Goal: Task Accomplishment & Management: Manage account settings

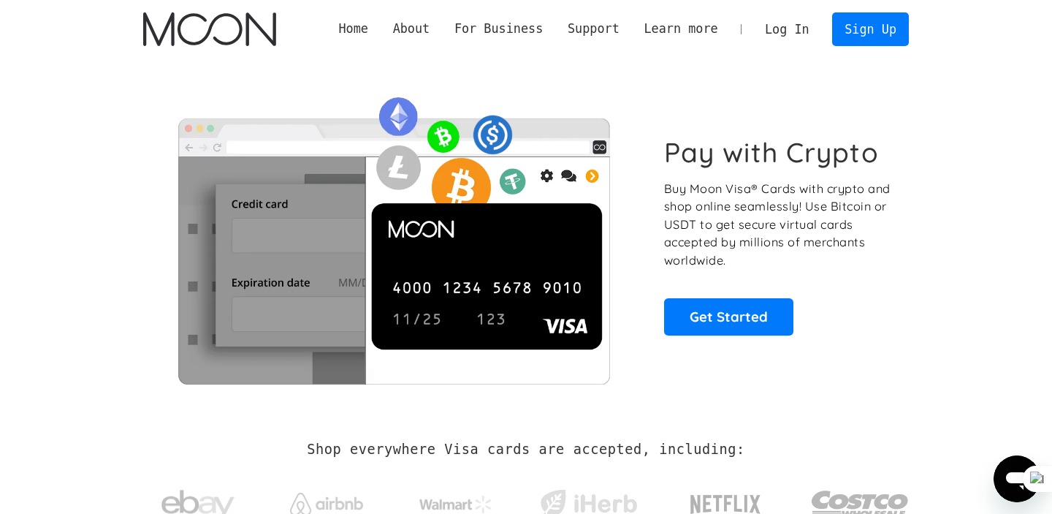
click at [816, 27] on link "Log In" at bounding box center [786, 29] width 69 height 32
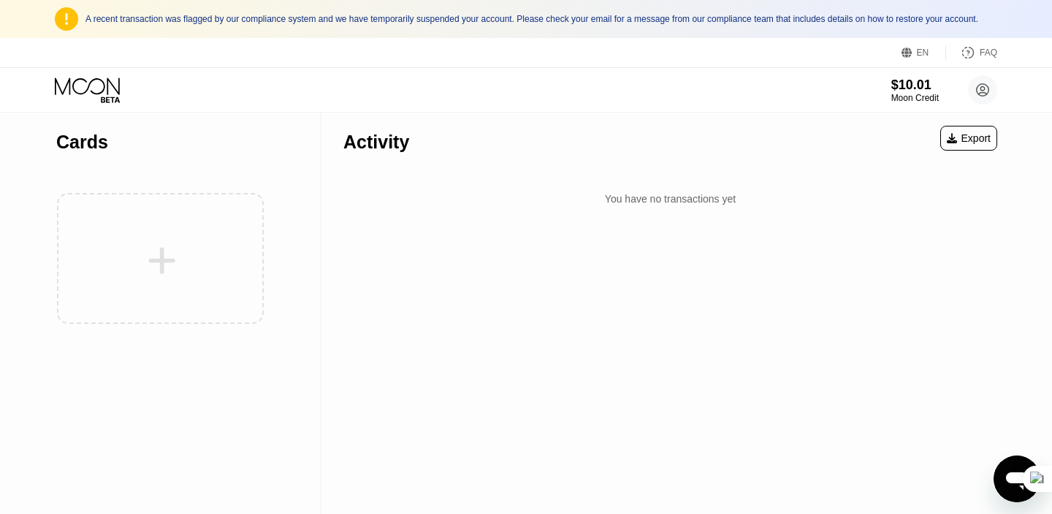
click at [188, 229] on div at bounding box center [160, 258] width 208 height 160
click at [161, 267] on div at bounding box center [160, 258] width 208 height 160
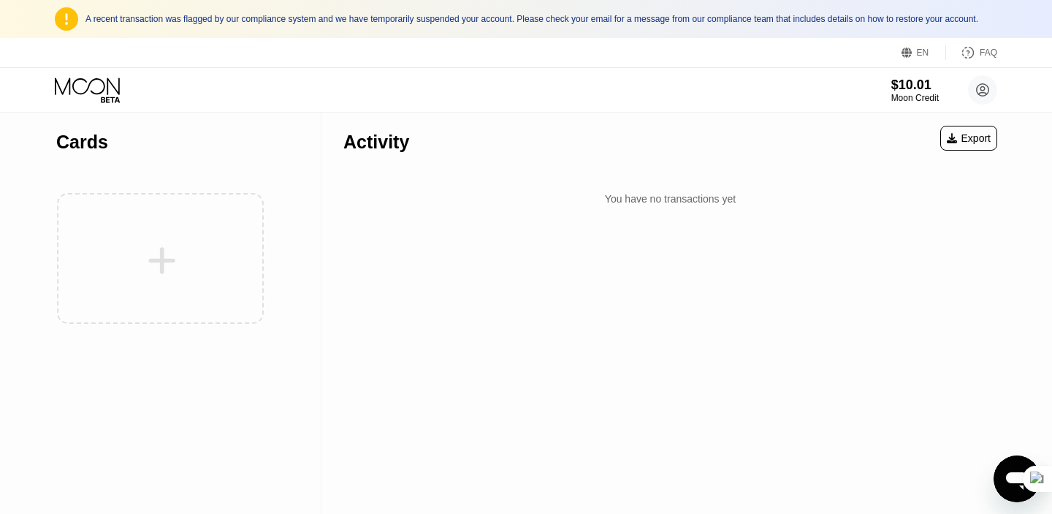
click at [161, 267] on div at bounding box center [160, 258] width 208 height 160
click at [85, 89] on icon at bounding box center [89, 90] width 68 height 26
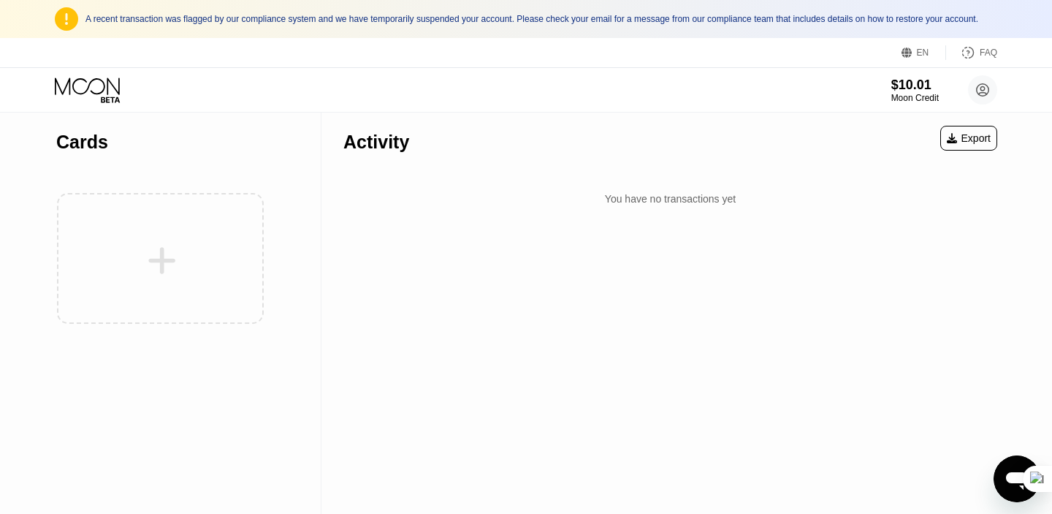
click at [80, 29] on div "A recent transaction was flagged by our compliance system and we have temporari…" at bounding box center [526, 19] width 1052 height 38
click at [85, 102] on icon at bounding box center [89, 90] width 68 height 26
click at [1006, 473] on icon "Open messaging window" at bounding box center [1017, 478] width 26 height 26
